Goal: Subscribe to service/newsletter

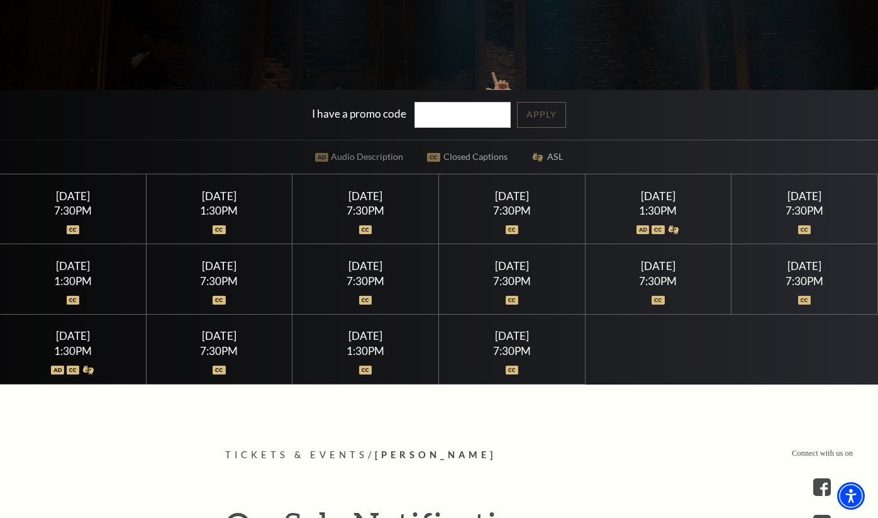
scroll to position [313, 0]
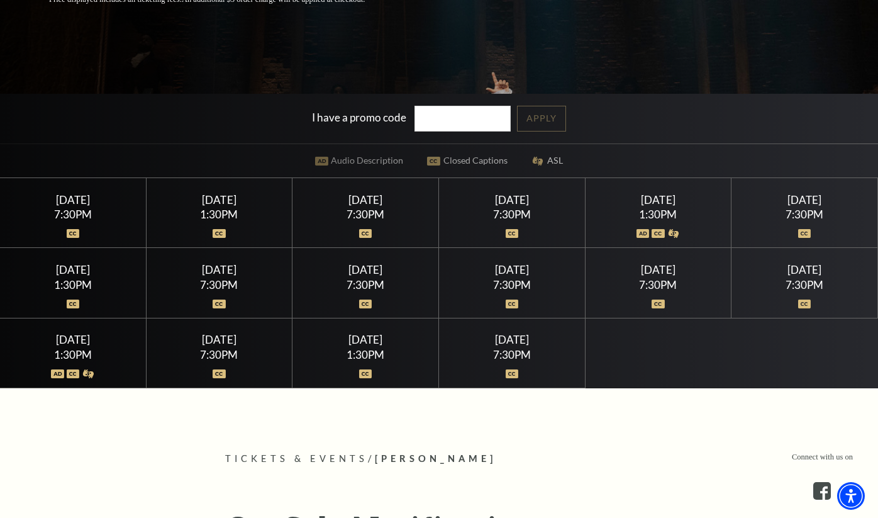
click at [82, 232] on div at bounding box center [73, 226] width 116 height 13
click at [80, 232] on div at bounding box center [73, 226] width 116 height 13
click at [69, 217] on div "7:30PM" at bounding box center [73, 214] width 116 height 11
click at [69, 204] on div "Wednesday July 15" at bounding box center [73, 199] width 116 height 13
click at [69, 228] on div at bounding box center [73, 226] width 116 height 13
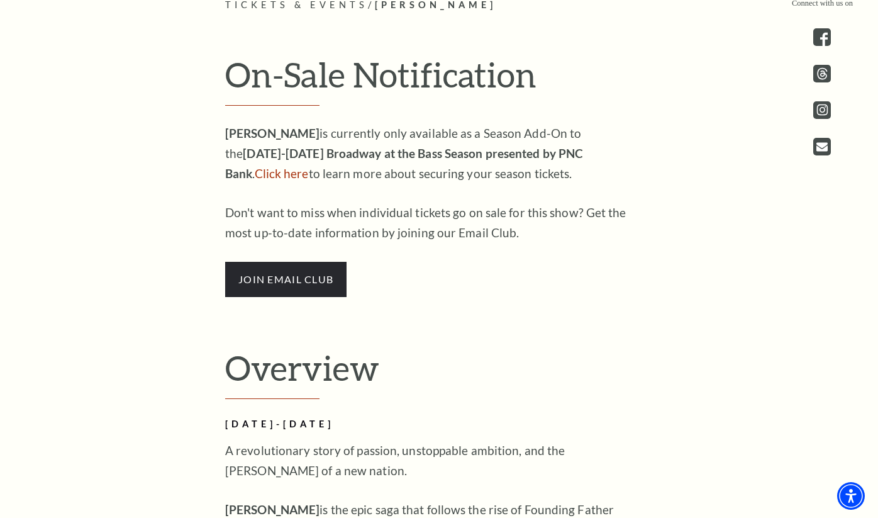
scroll to position [788, 0]
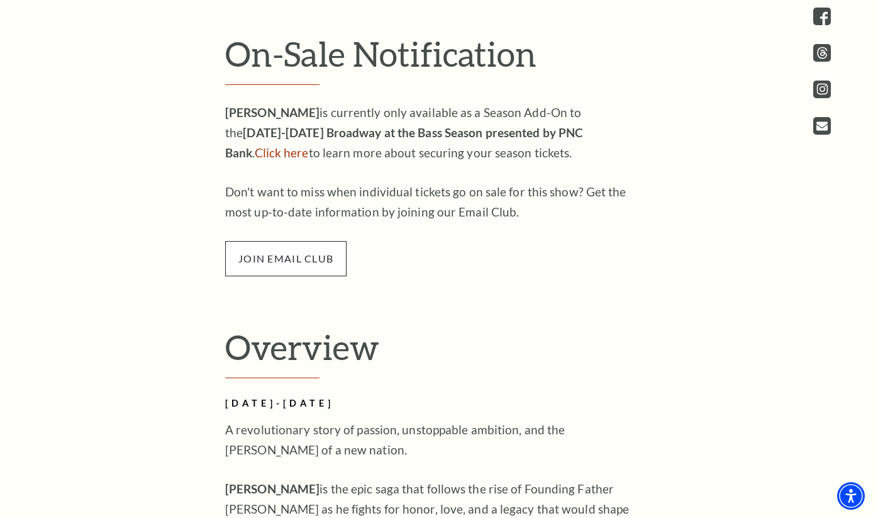
click at [329, 257] on span "join email club" at bounding box center [285, 258] width 121 height 35
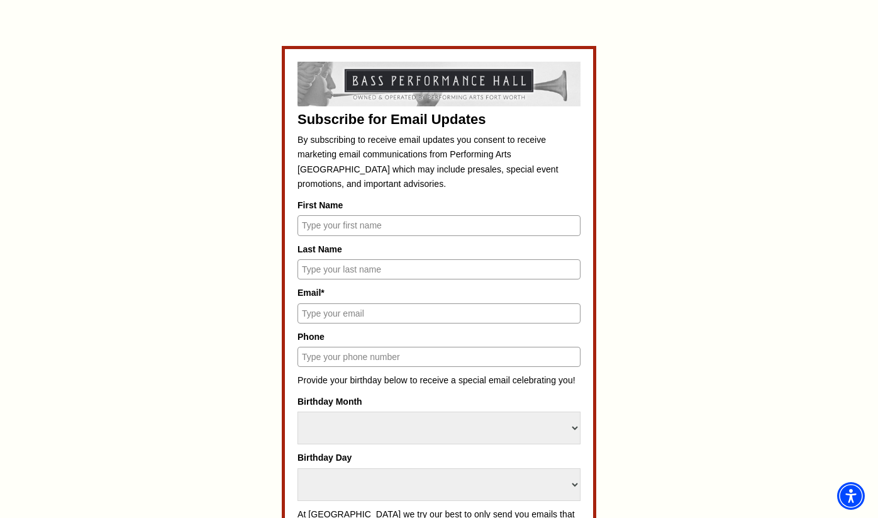
scroll to position [539, 0]
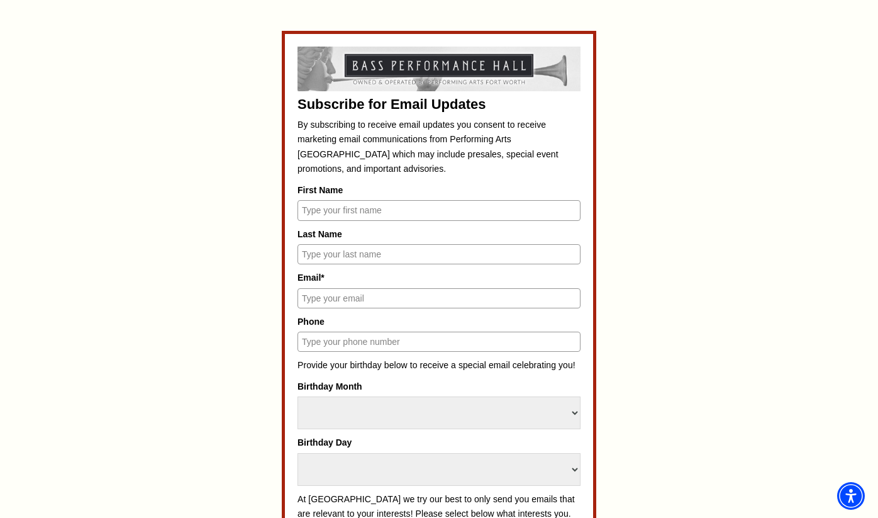
click at [428, 208] on input "First Name" at bounding box center [439, 210] width 283 height 20
type input "[PERSON_NAME]"
type input "[EMAIL_ADDRESS][DOMAIN_NAME]"
type input "7863388200"
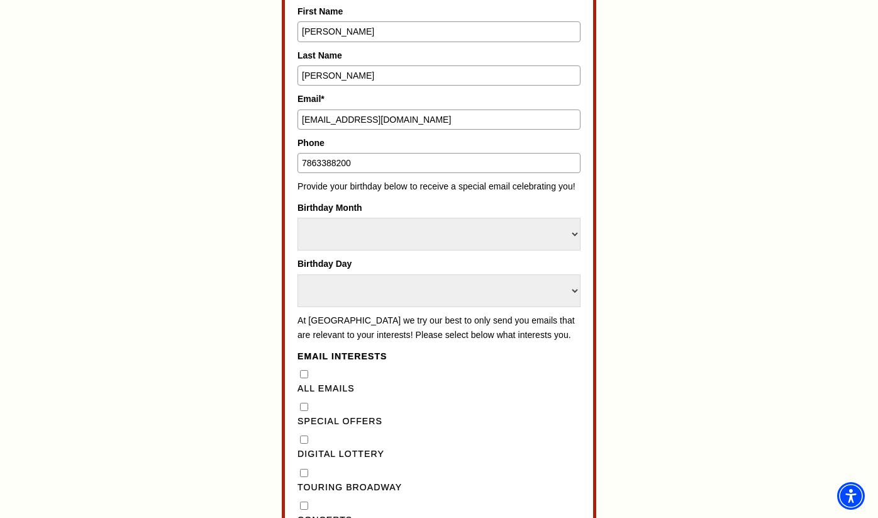
scroll to position [759, 0]
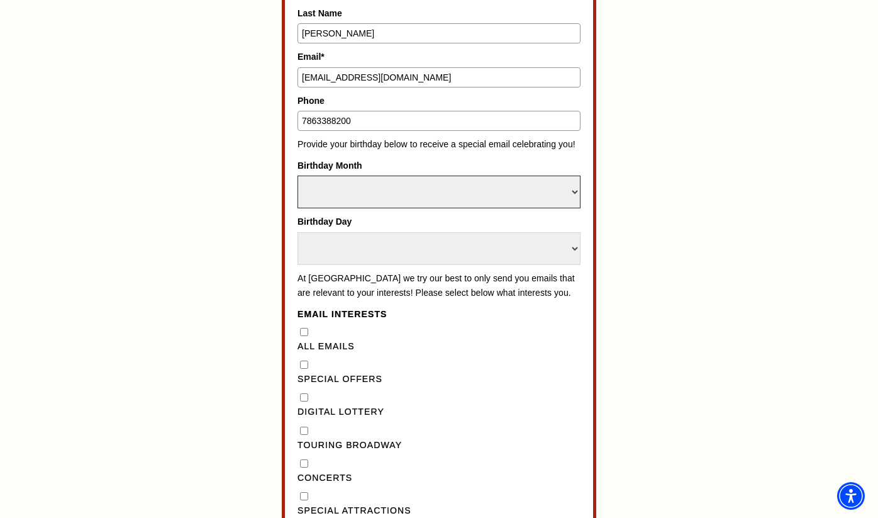
click at [433, 189] on select "Select Month January February March April May June July August September Octobe…" at bounding box center [439, 192] width 283 height 33
select select "May"
click at [298, 176] on select "Select Month January February March April May June July August September Octobe…" at bounding box center [439, 192] width 283 height 33
click at [420, 244] on select "Select Day 1 2 3 4 5 6 7 8 9 10 11 12 13 14 15 16 17 18 19 20 21 22 23 24 25 26…" at bounding box center [439, 248] width 283 height 33
select select "17"
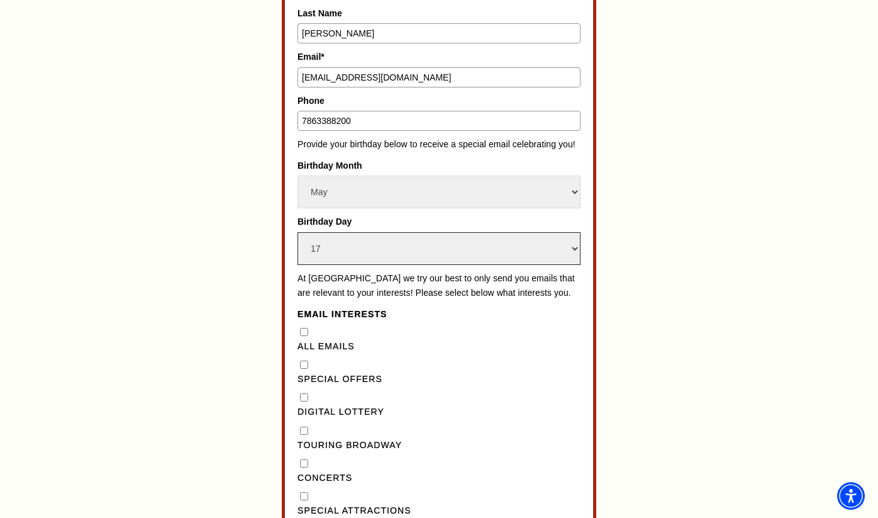
click at [298, 232] on select "Select Day 1 2 3 4 5 6 7 8 9 10 11 12 13 14 15 16 17 18 19 20 21 22 23 24 25 26…" at bounding box center [439, 248] width 283 height 33
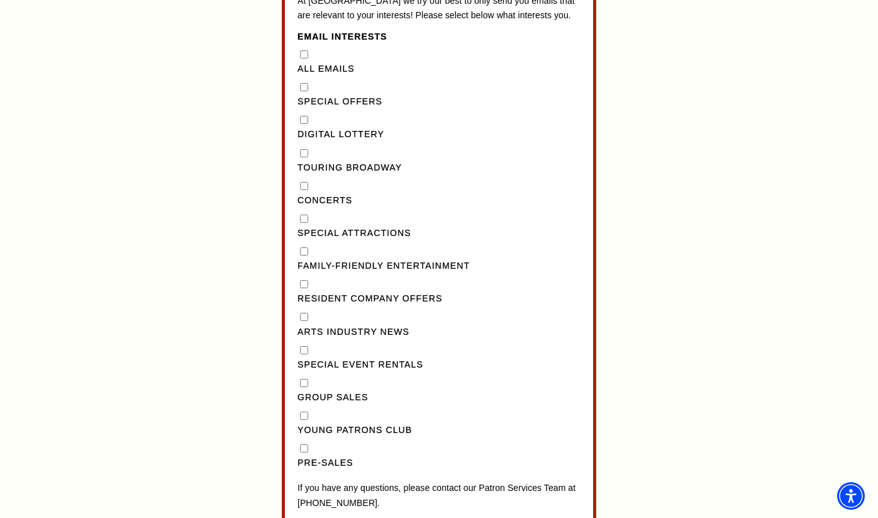
scroll to position [1040, 0]
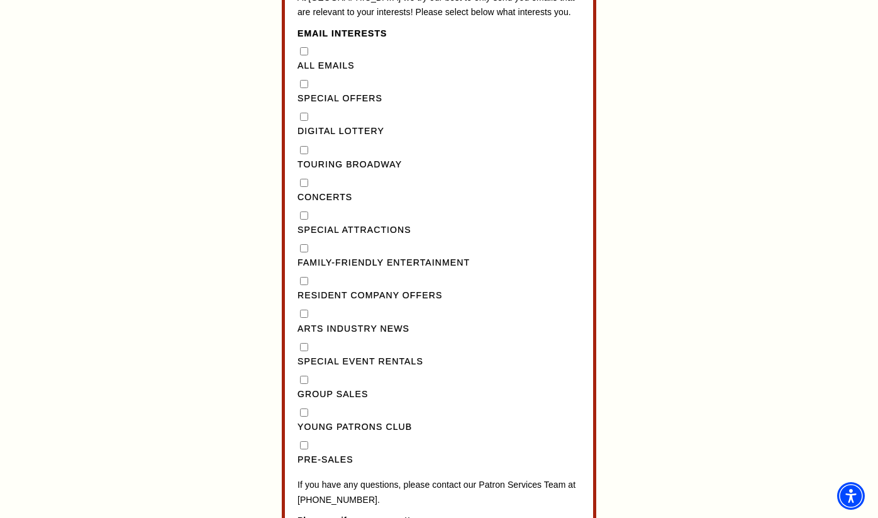
click at [302, 168] on div "Touring Broadway" at bounding box center [439, 157] width 283 height 29
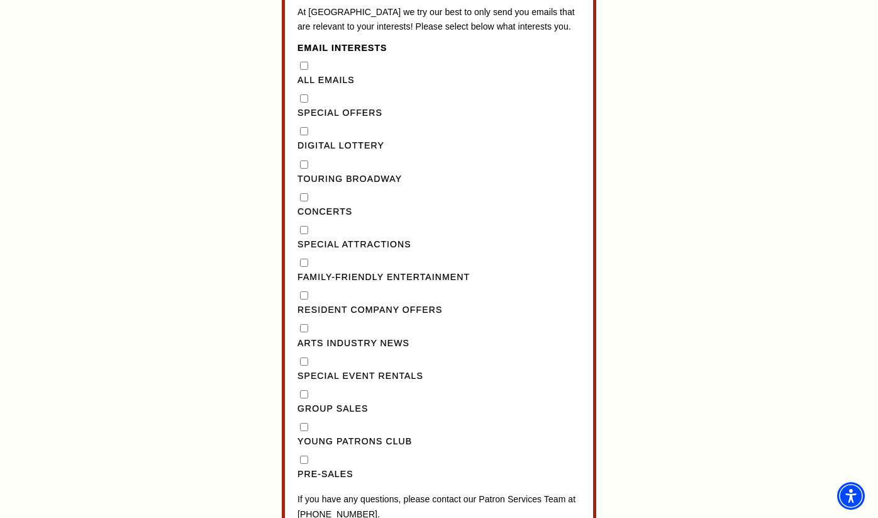
click at [305, 169] on Broadway"] "Touring Broadway" at bounding box center [304, 164] width 8 height 8
checkbox Broadway"] "true"
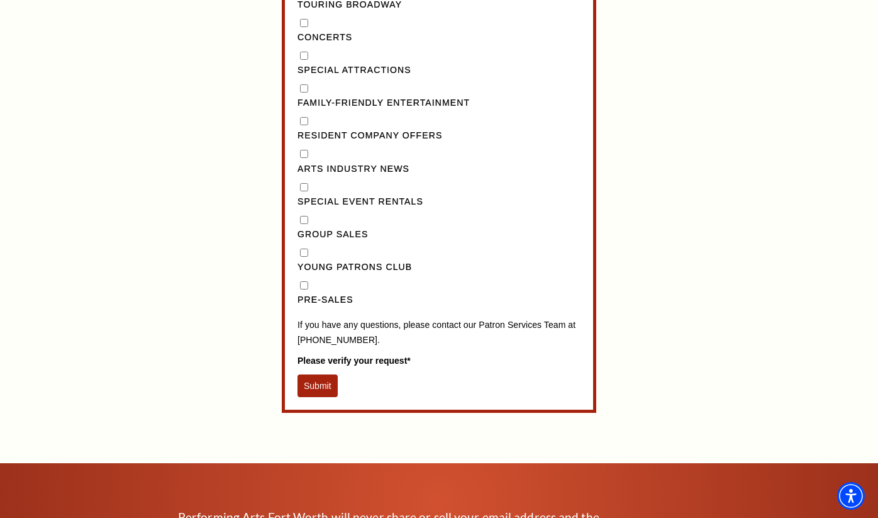
scroll to position [1201, 0]
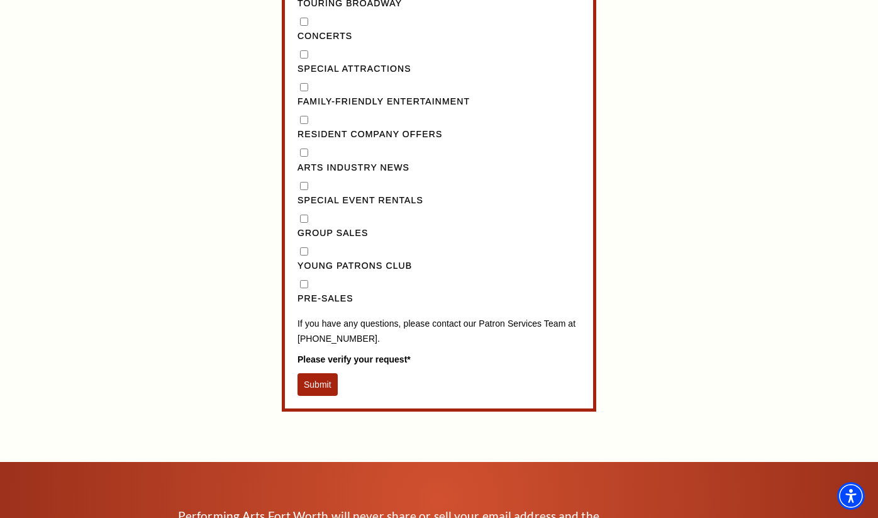
click at [331, 394] on button "Submit" at bounding box center [318, 384] width 40 height 23
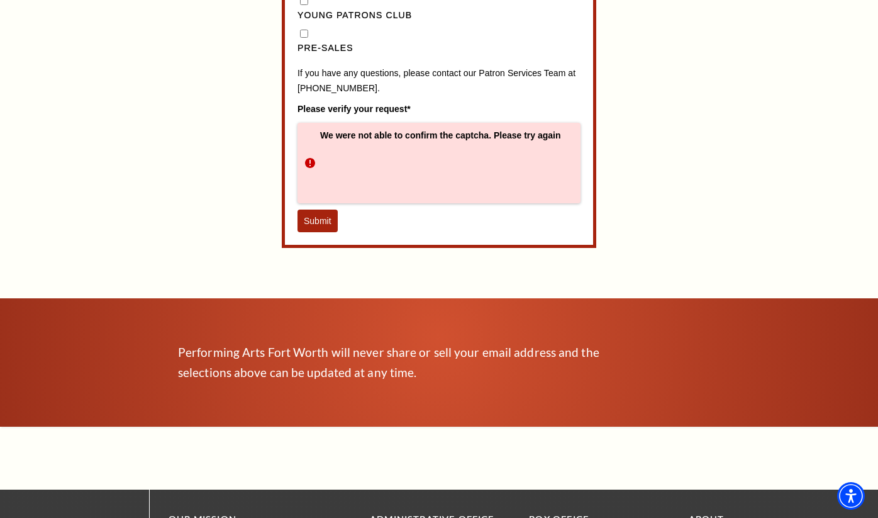
scroll to position [1460, 0]
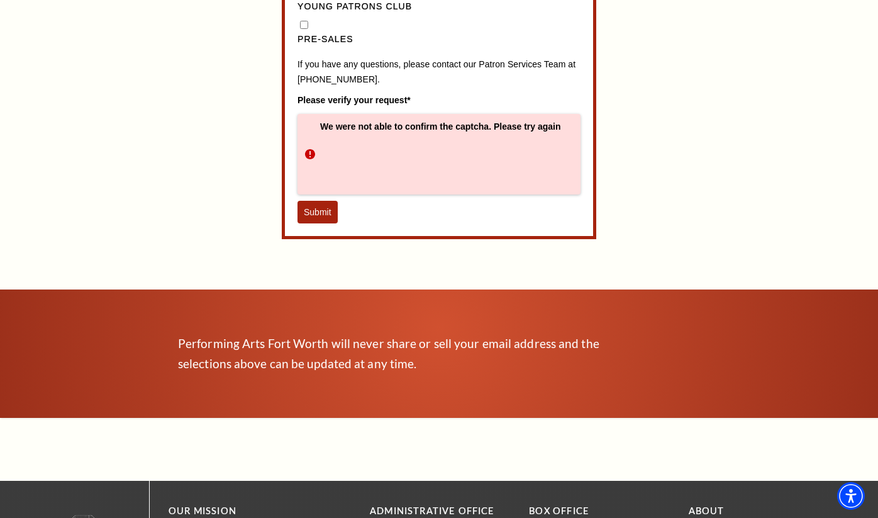
click at [307, 223] on button "Submit" at bounding box center [318, 212] width 40 height 23
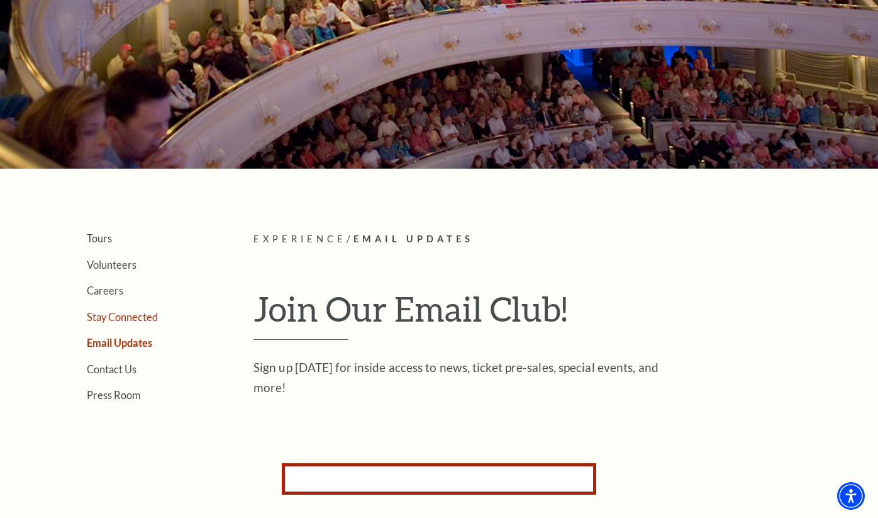
scroll to position [0, 0]
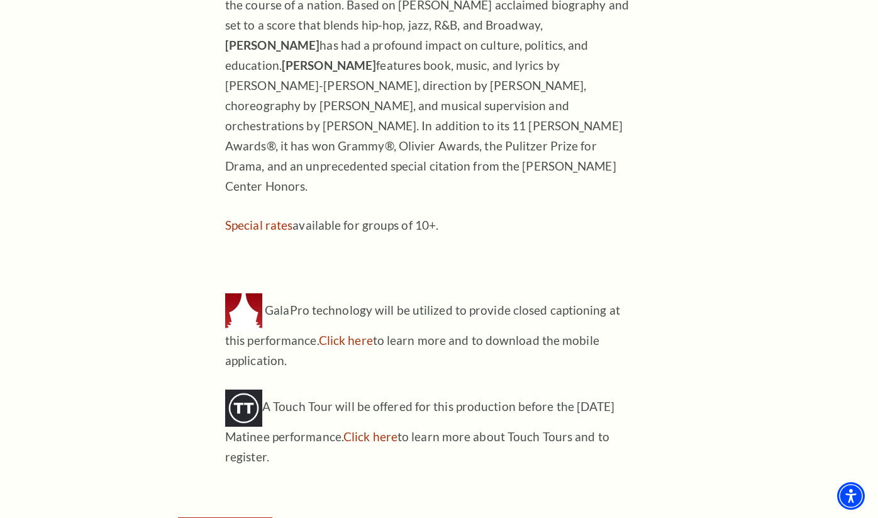
scroll to position [1314, 0]
